Goal: Information Seeking & Learning: Learn about a topic

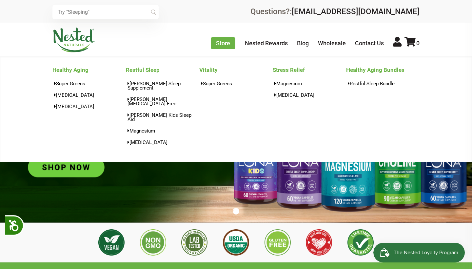
drag, startPoint x: 174, startPoint y: 90, endPoint x: 162, endPoint y: 76, distance: 18.0
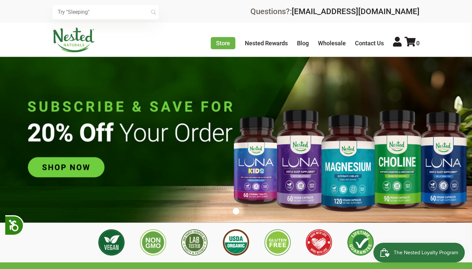
click at [82, 163] on img at bounding box center [236, 140] width 472 height 166
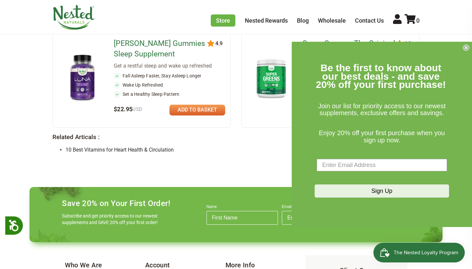
scroll to position [599, 0]
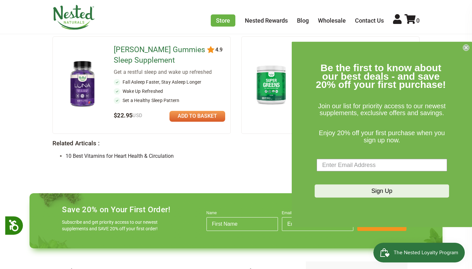
click at [464, 47] on icon "Close dialog" at bounding box center [465, 47] width 3 height 3
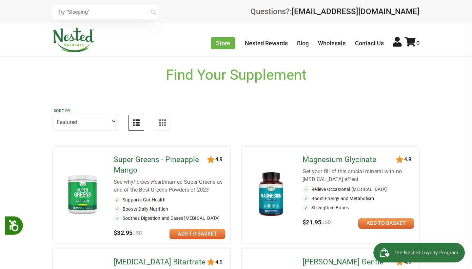
scroll to position [0, 0]
click at [157, 119] on button at bounding box center [163, 123] width 16 height 16
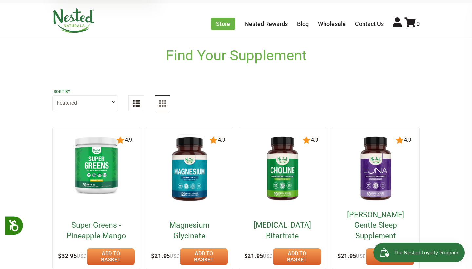
scroll to position [19, 0]
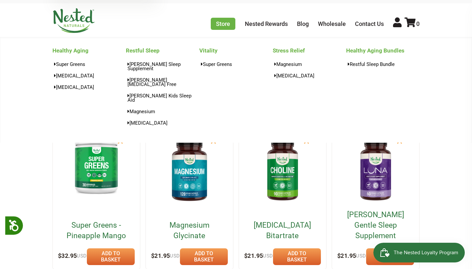
click at [293, 50] on link "Stress Relief" at bounding box center [308, 50] width 73 height 10
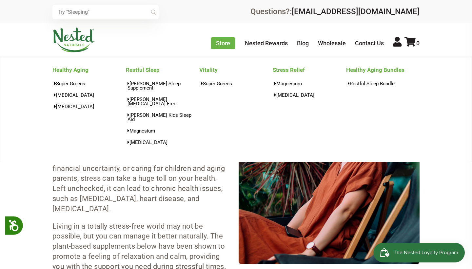
click at [78, 70] on link "Healthy Aging" at bounding box center [88, 70] width 73 height 10
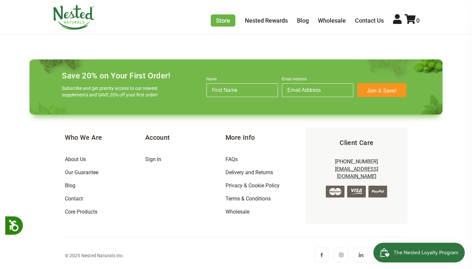
scroll to position [790, 0]
